Goal: Task Accomplishment & Management: Complete application form

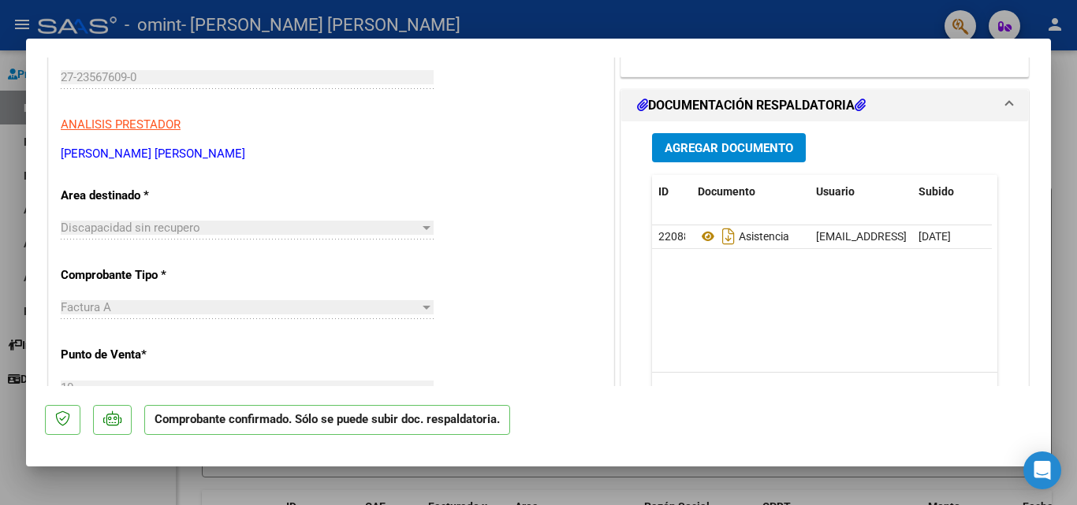
scroll to position [237, 0]
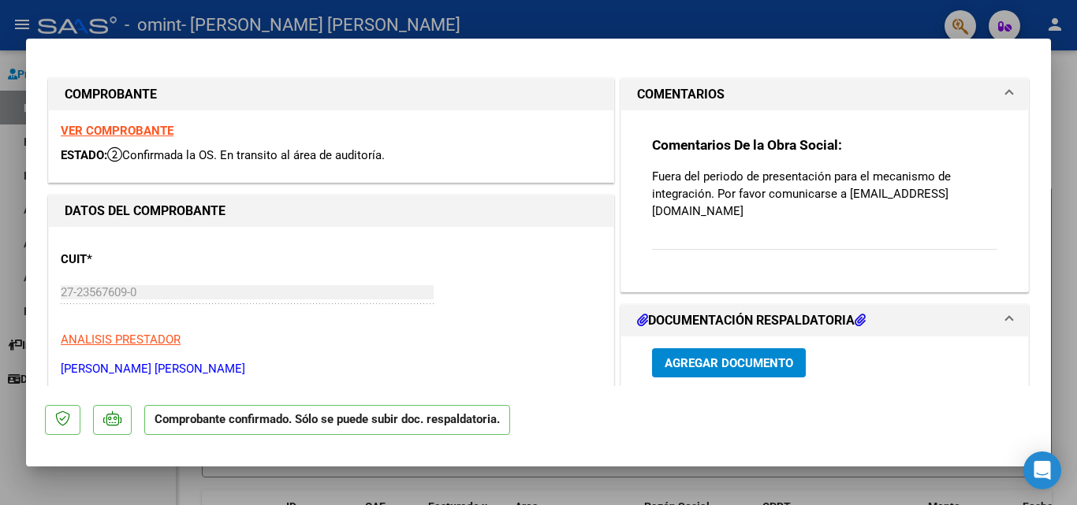
click at [1076, 86] on div at bounding box center [538, 252] width 1077 height 505
type input "$ 0,00"
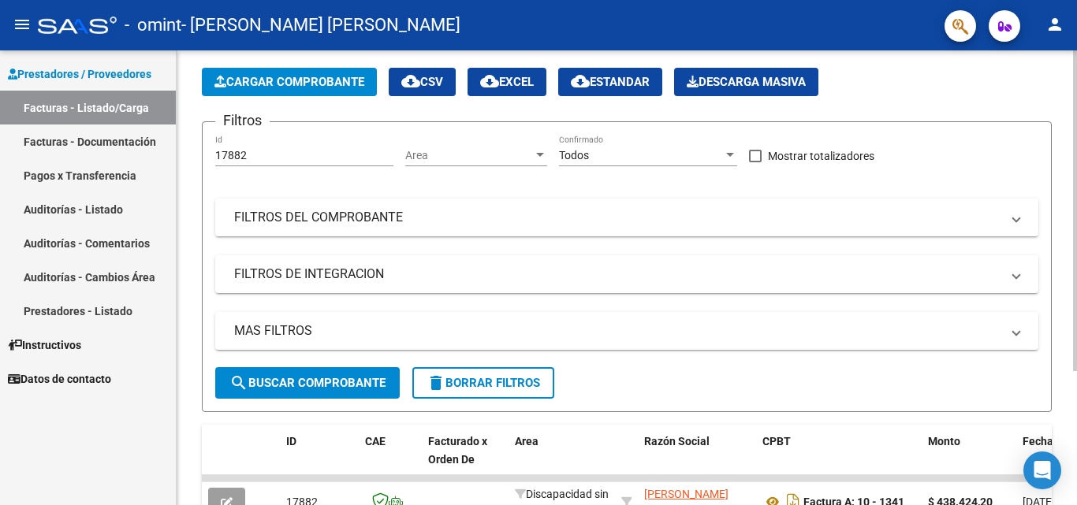
scroll to position [190, 0]
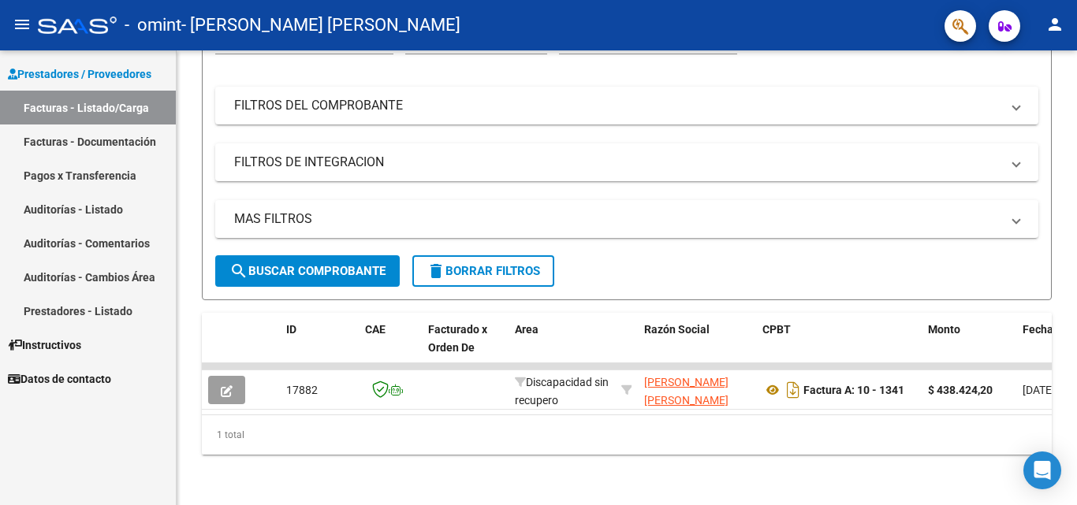
click at [80, 122] on link "Facturas - Listado/Carga" at bounding box center [88, 108] width 176 height 34
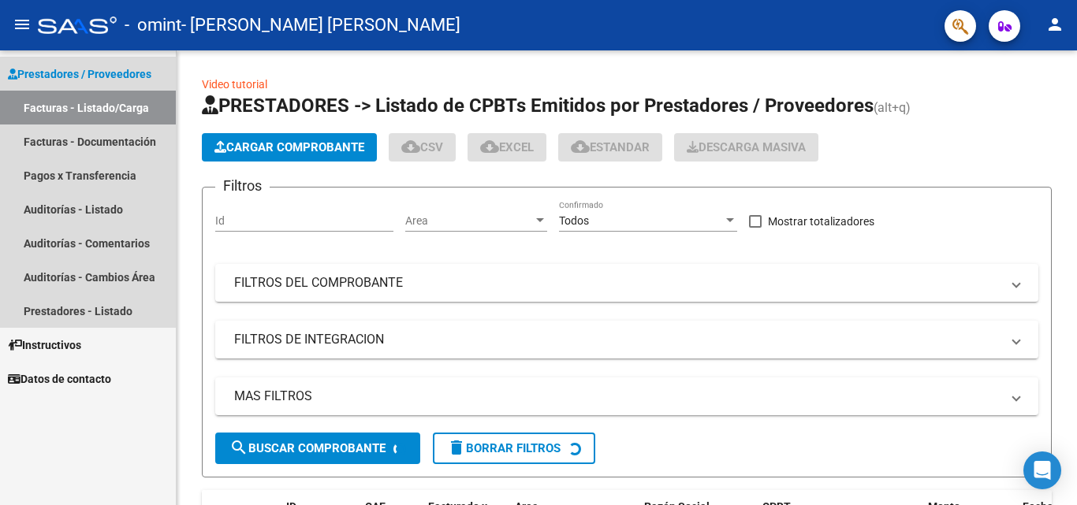
click at [75, 108] on link "Facturas - Listado/Carga" at bounding box center [88, 108] width 176 height 34
